Goal: Find specific page/section

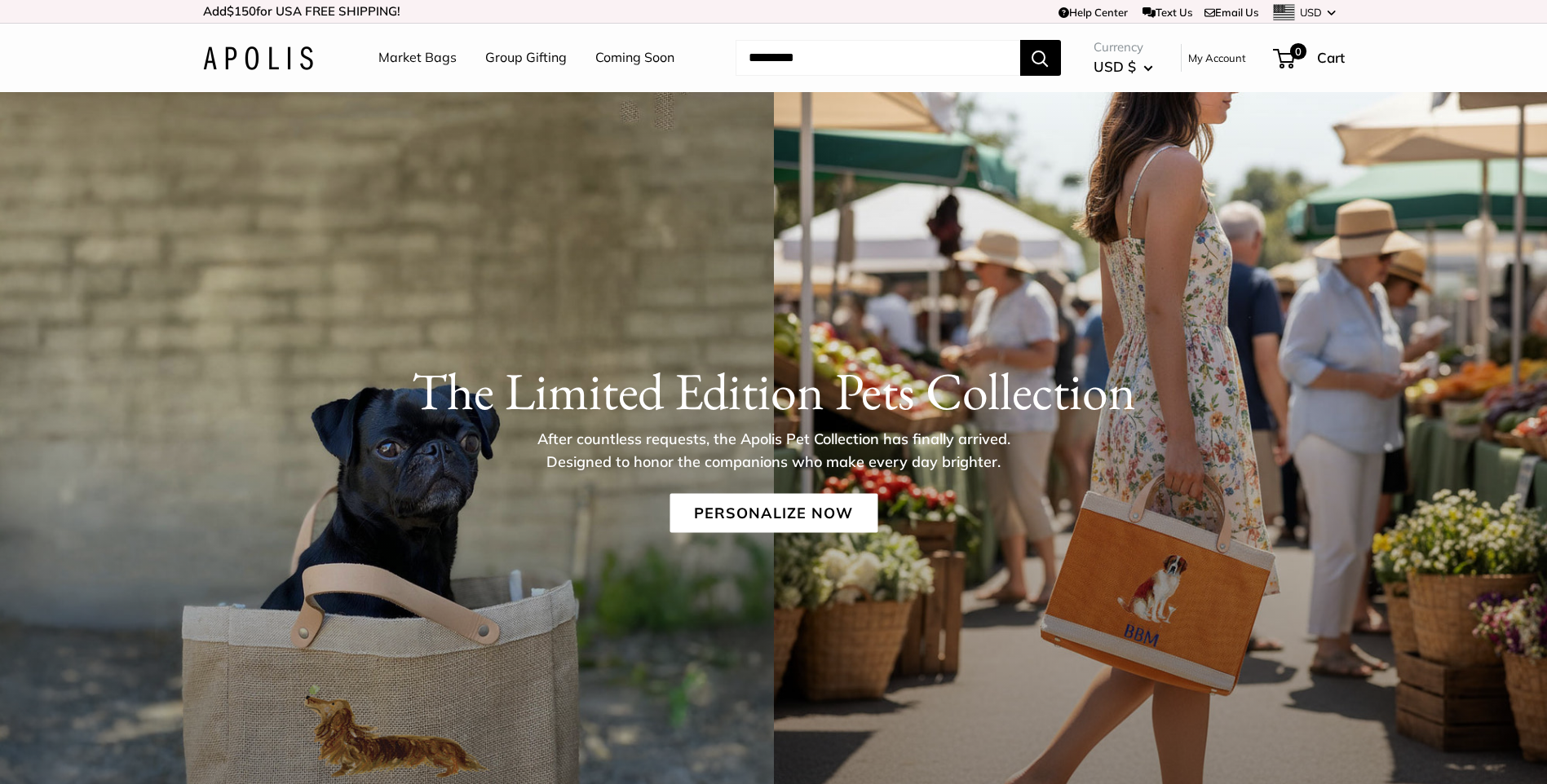
click at [427, 62] on link "Market Bags" at bounding box center [418, 58] width 78 height 25
